Goal: Find specific page/section: Find specific page/section

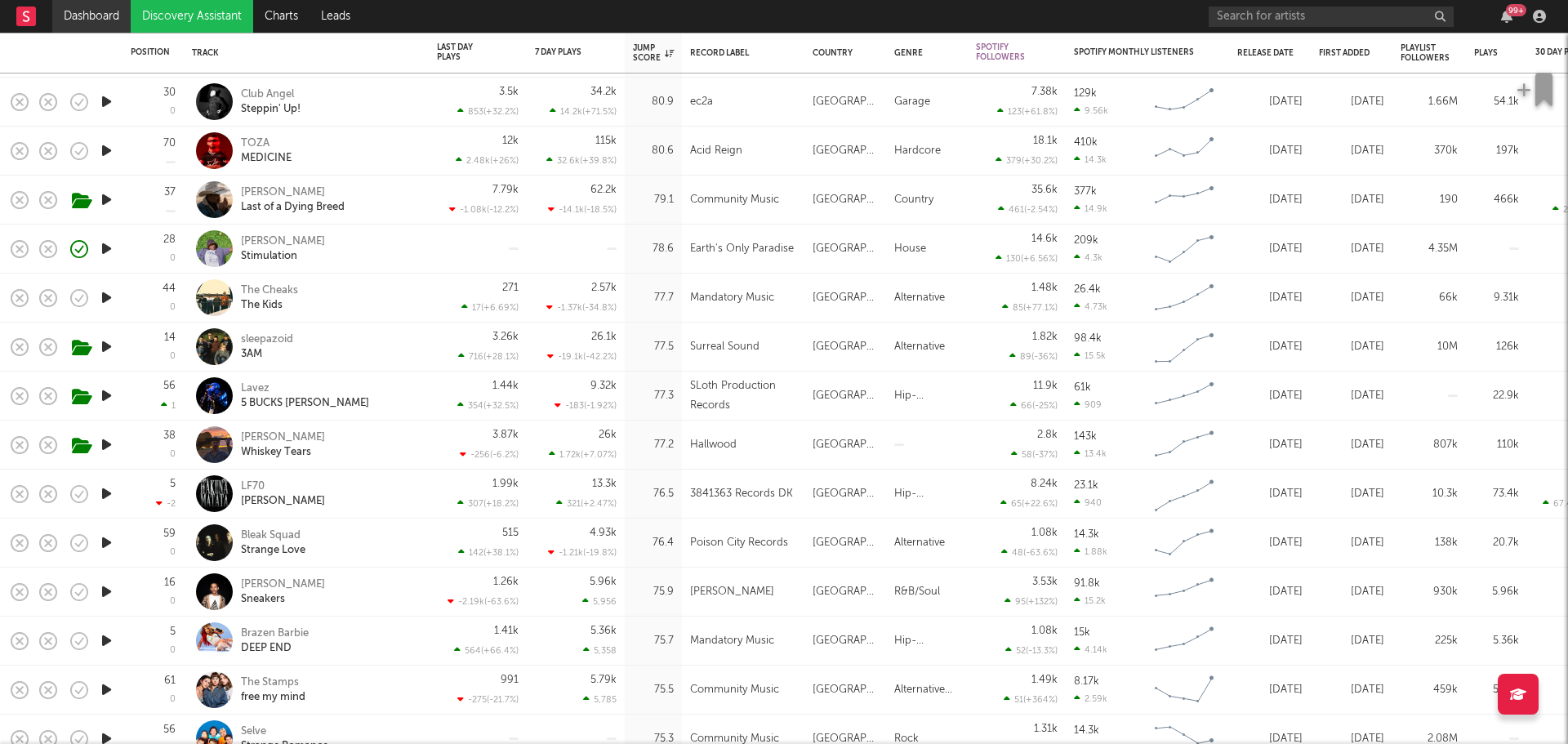
click at [90, 7] on link "Dashboard" at bounding box center [91, 16] width 79 height 32
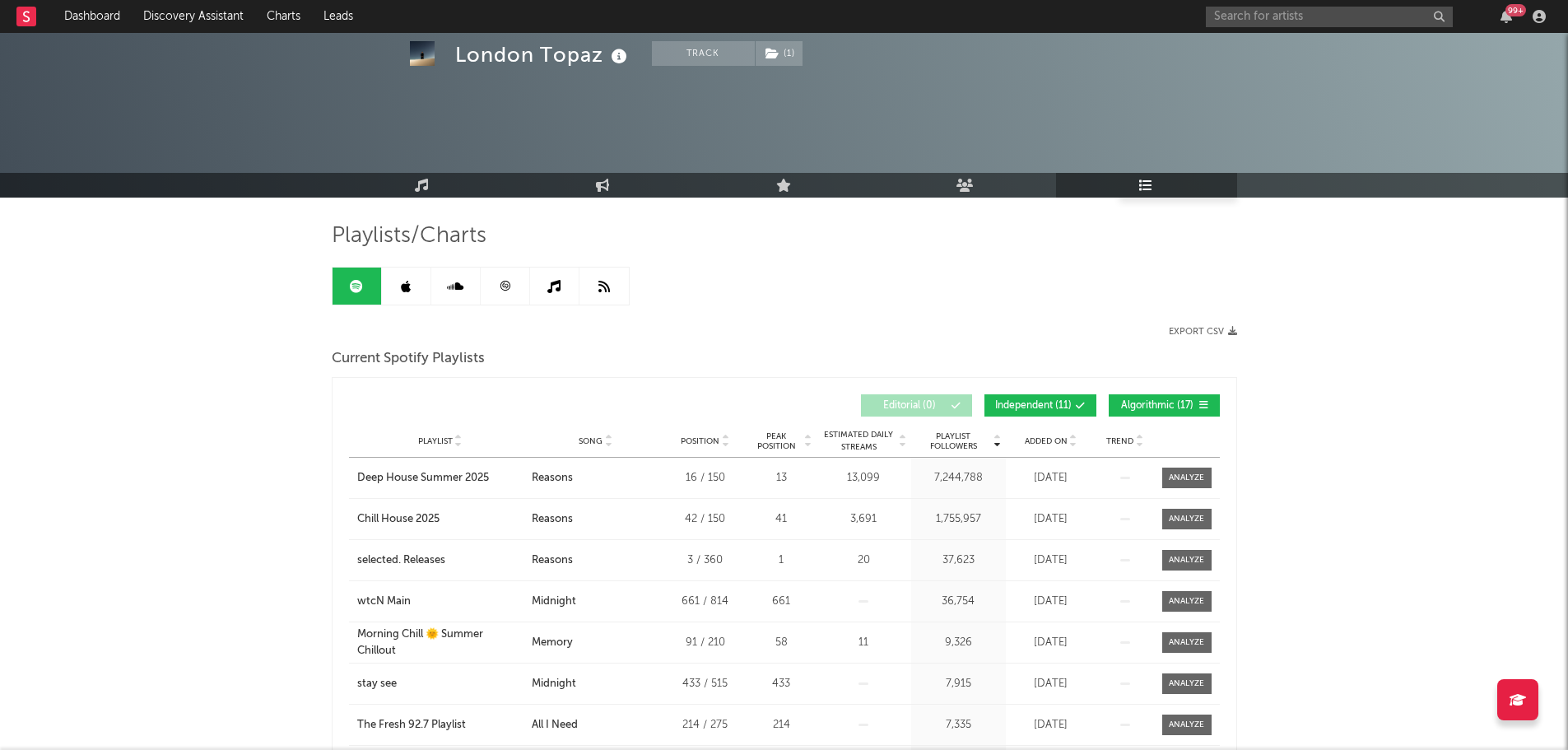
scroll to position [164, 0]
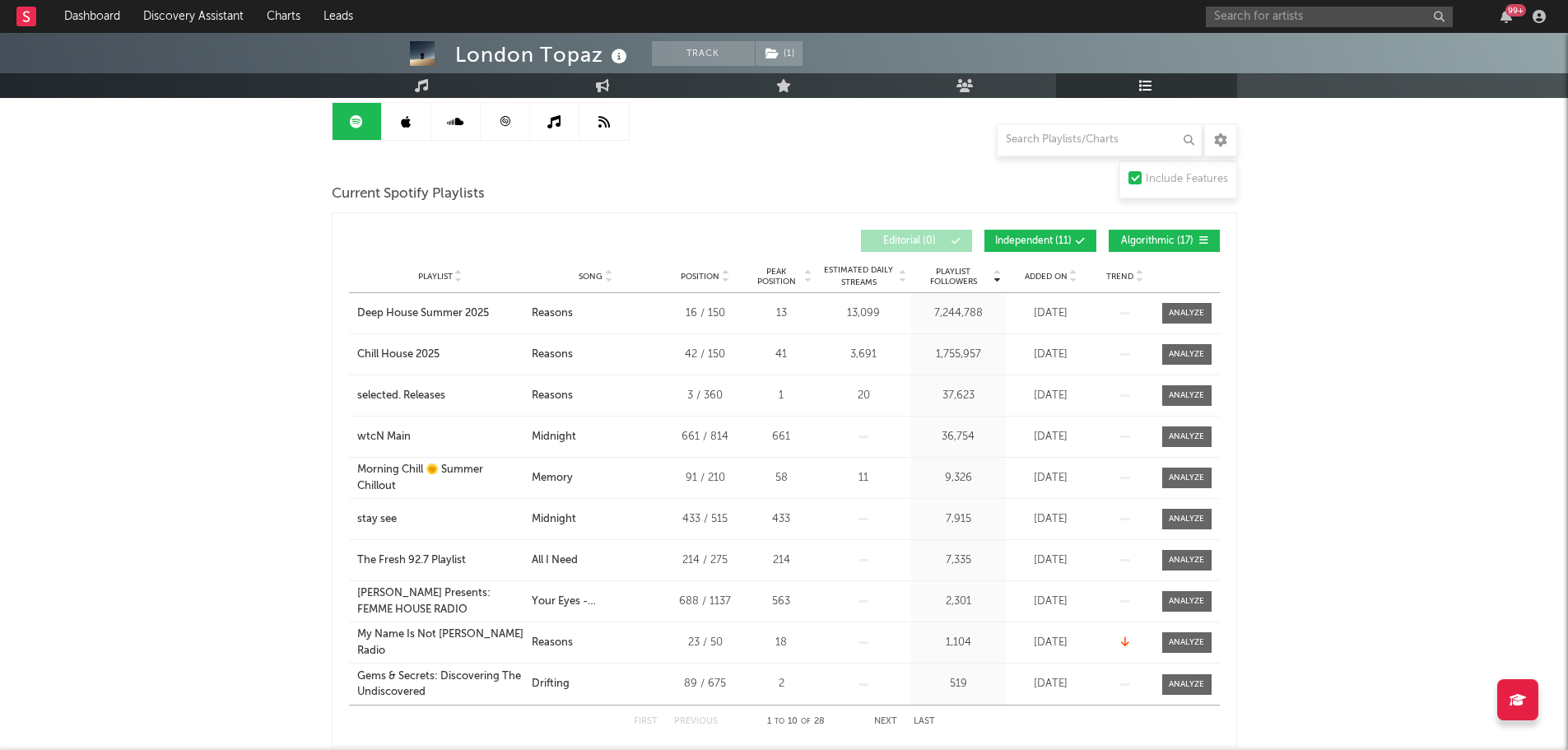
click at [622, 56] on icon at bounding box center [619, 56] width 24 height 23
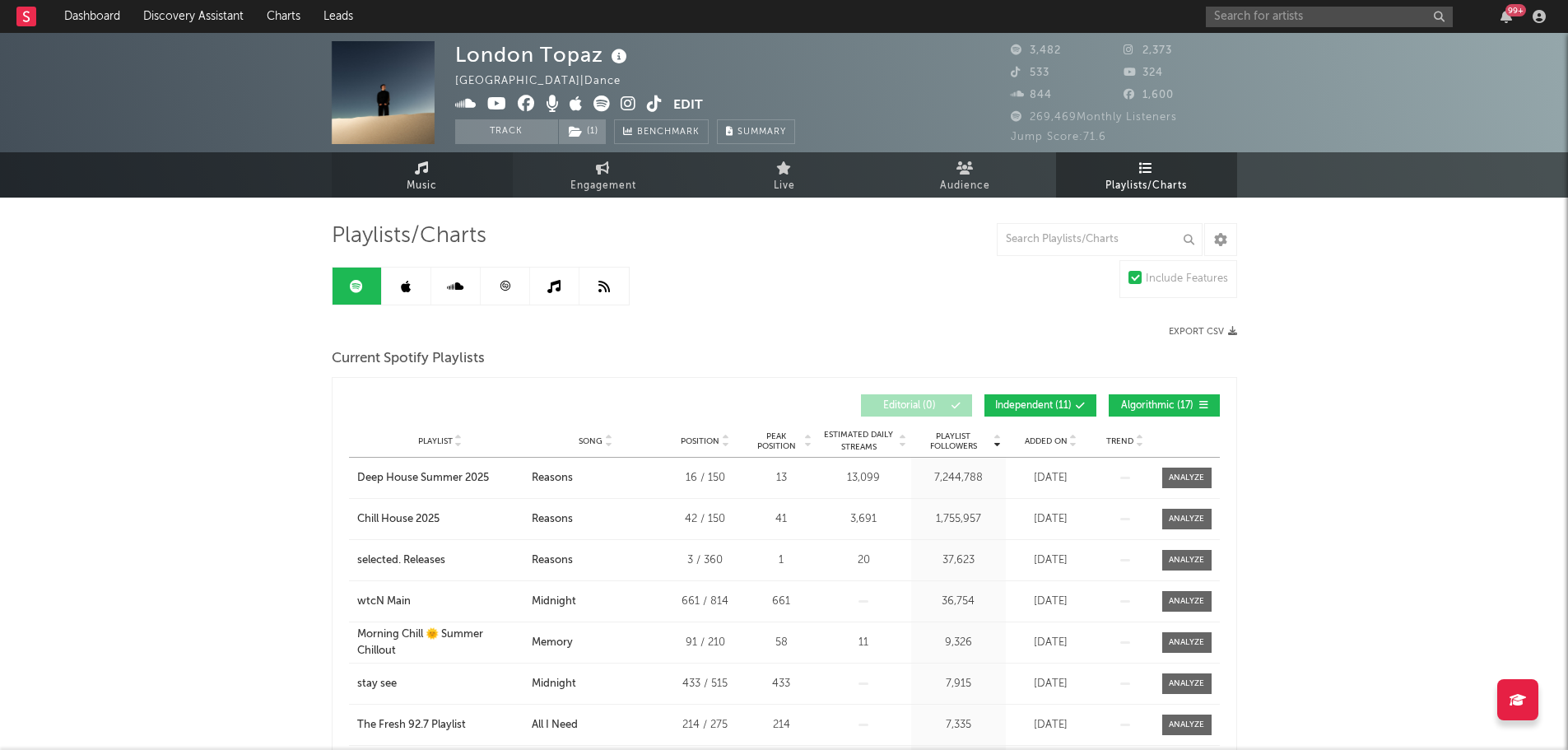
click at [427, 166] on icon at bounding box center [422, 167] width 14 height 13
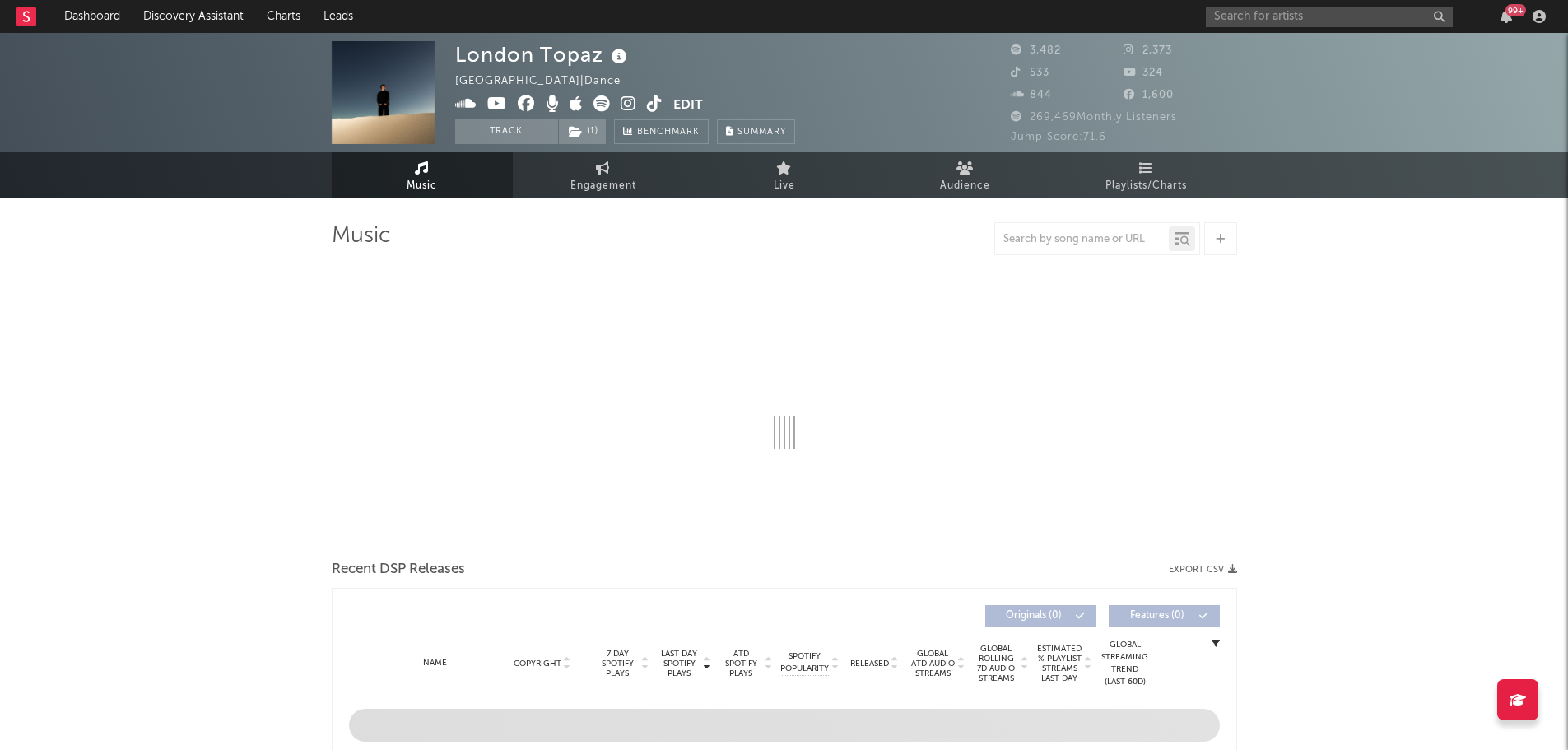
select select "1w"
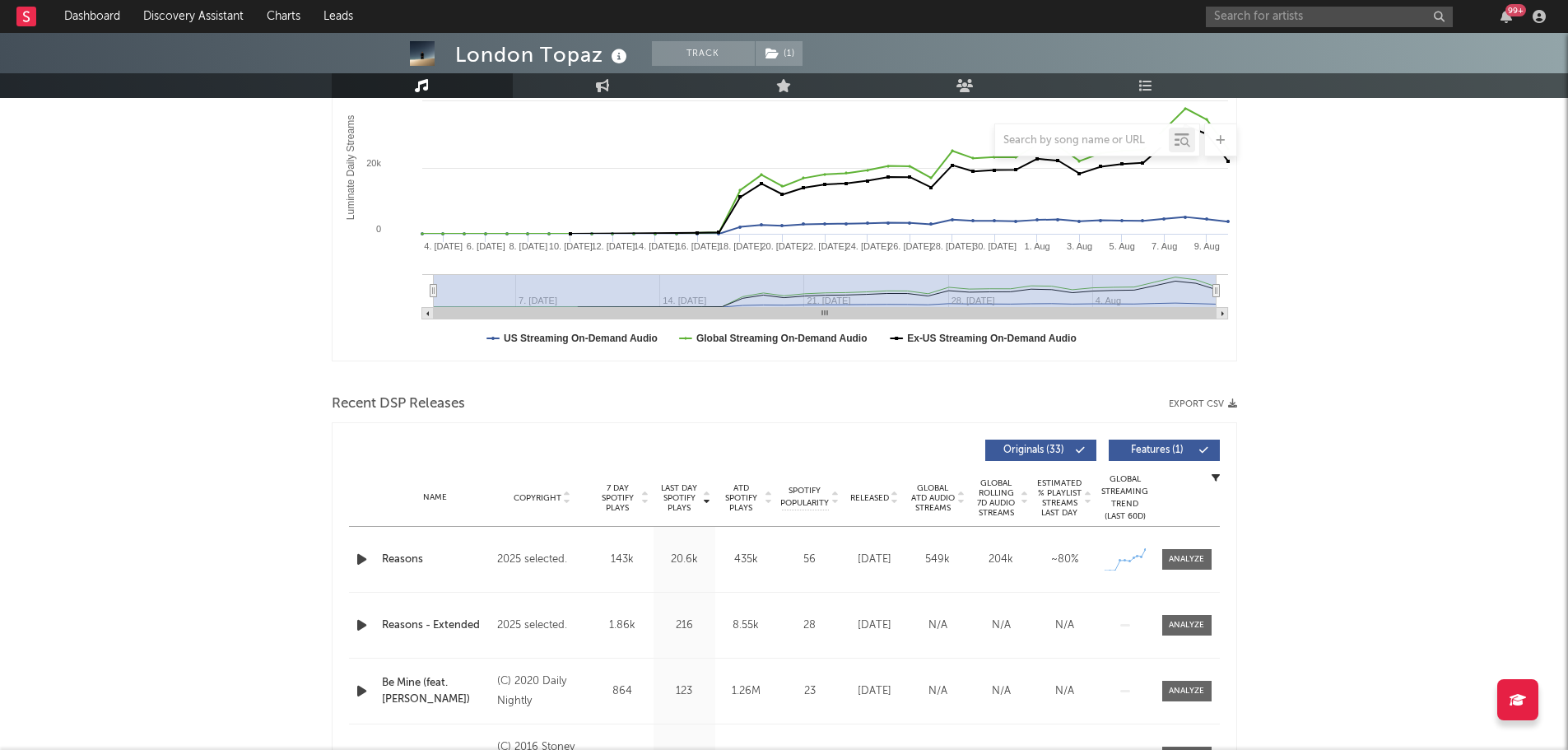
scroll to position [138, 0]
